Goal: Information Seeking & Learning: Find contact information

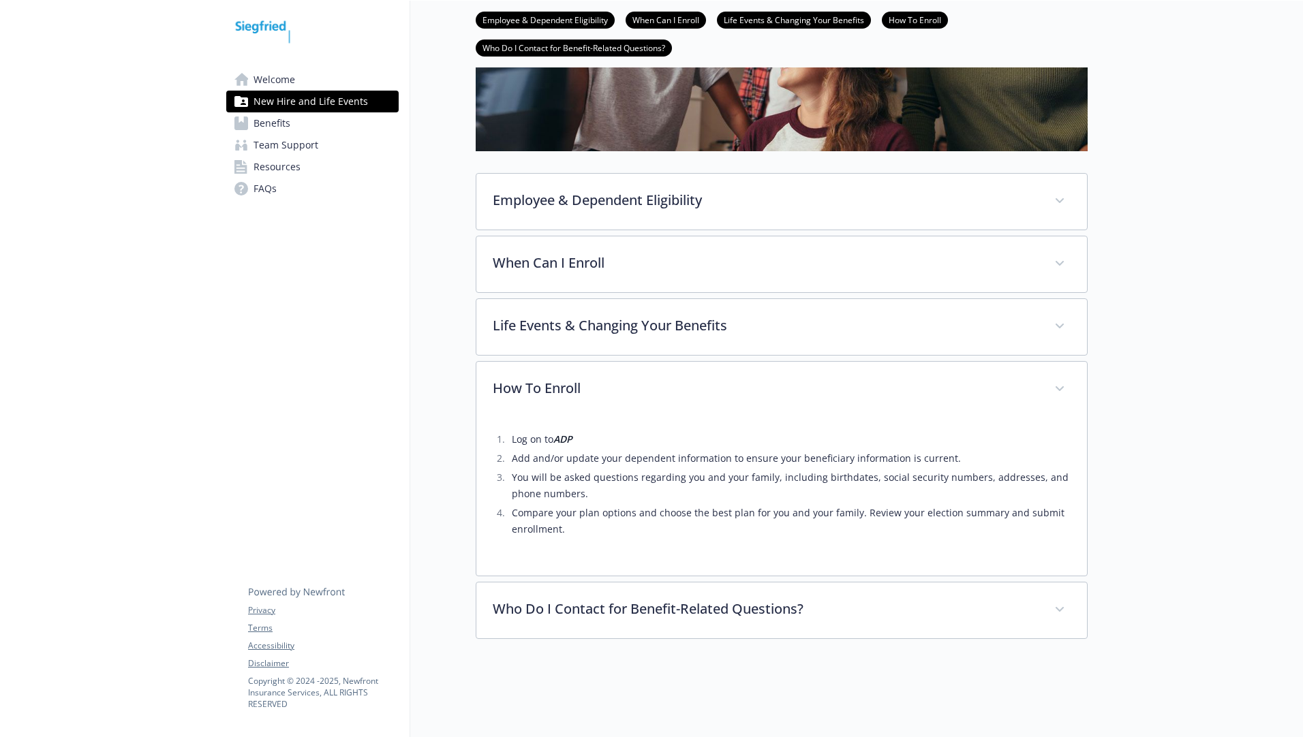
scroll to position [251, 0]
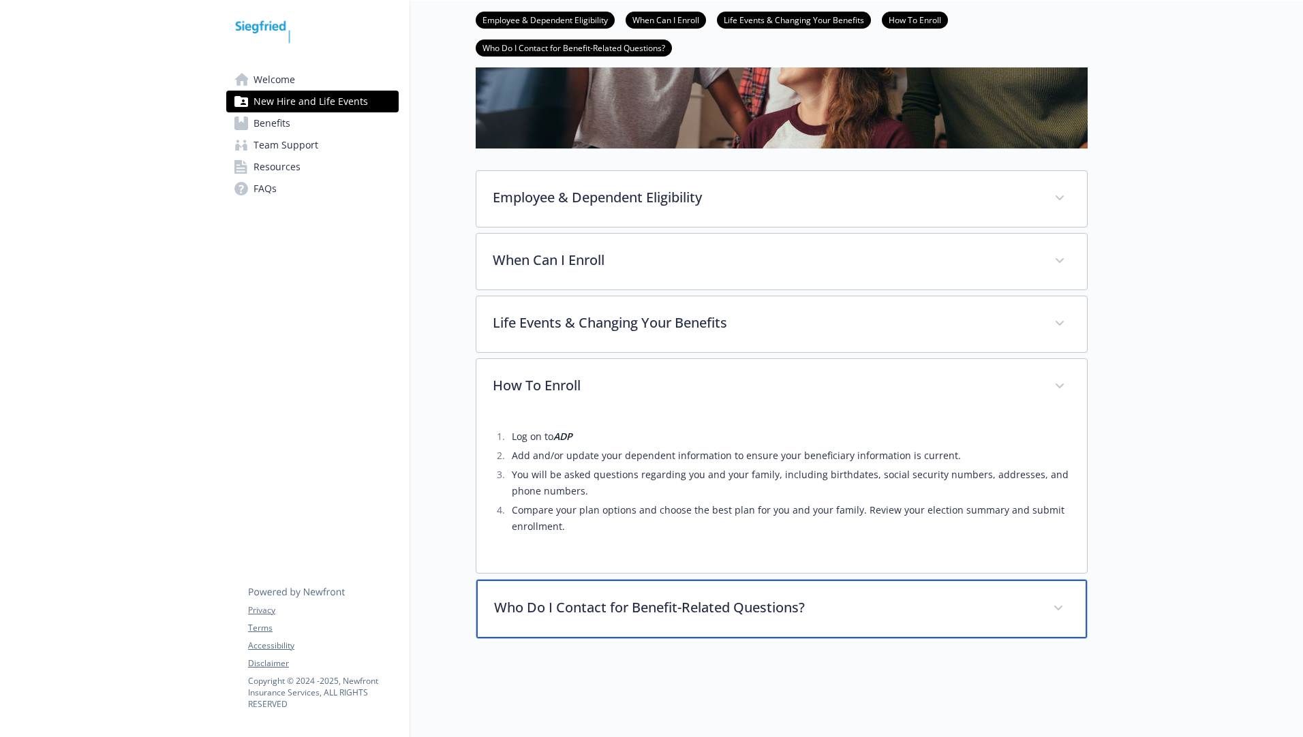
click at [1055, 600] on span at bounding box center [1059, 609] width 22 height 22
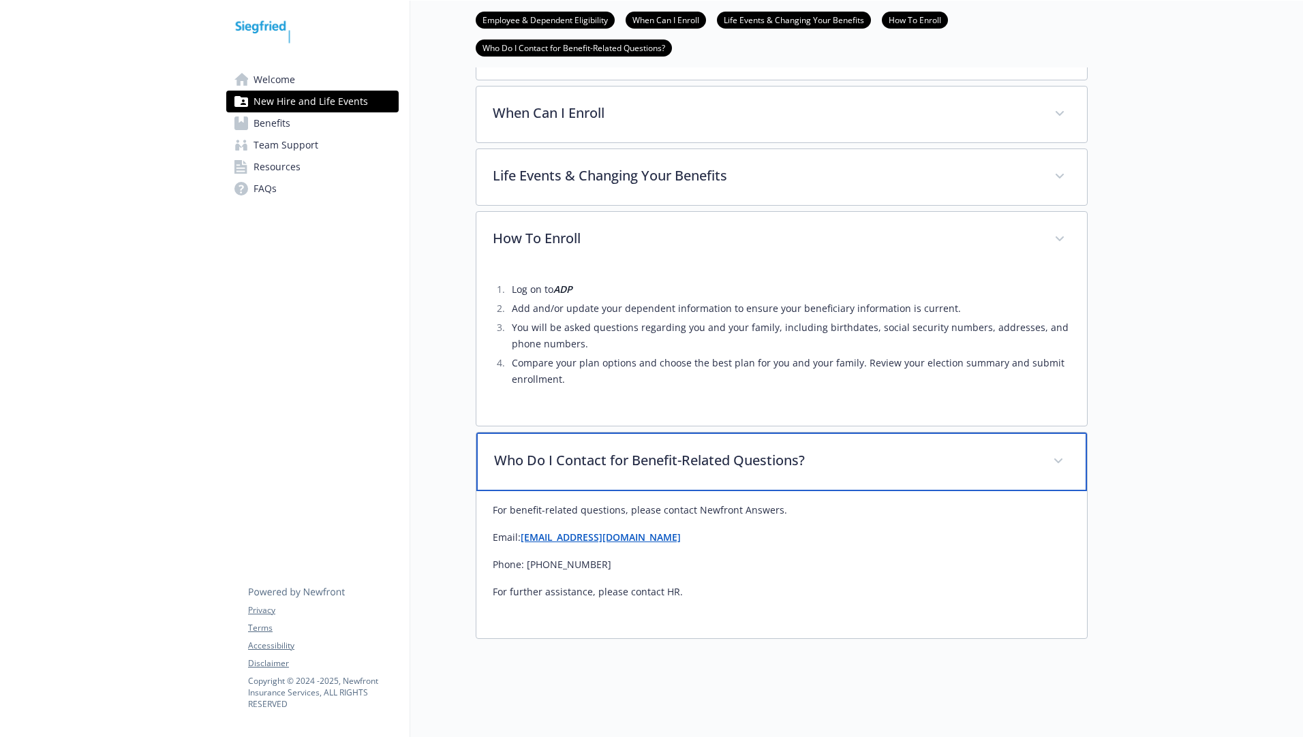
scroll to position [398, 0]
